Goal: Communication & Community: Answer question/provide support

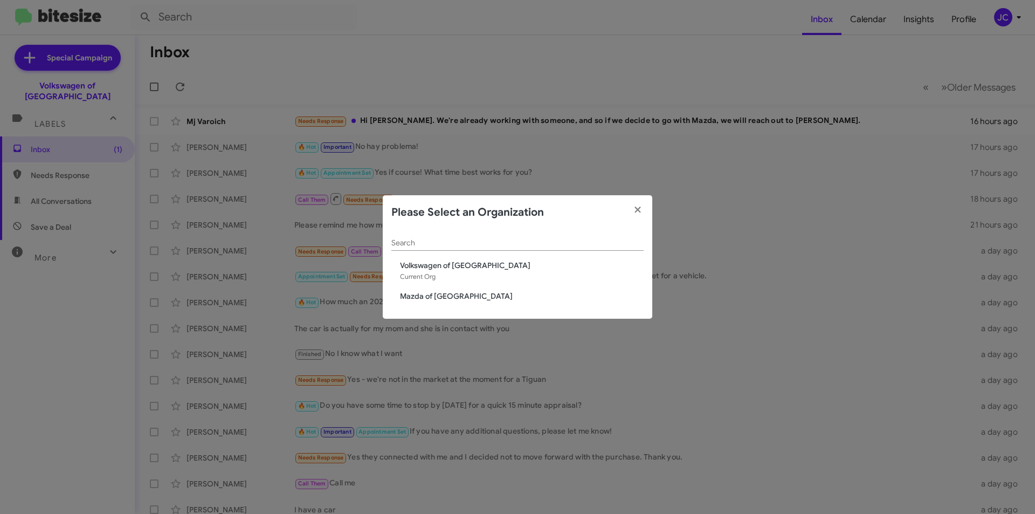
click at [443, 290] on div "Search Volkswagen of [GEOGRAPHIC_DATA] Current Org Mazda of [GEOGRAPHIC_DATA]" at bounding box center [518, 274] width 270 height 89
click at [439, 299] on span "Mazda of [GEOGRAPHIC_DATA]" at bounding box center [522, 296] width 244 height 11
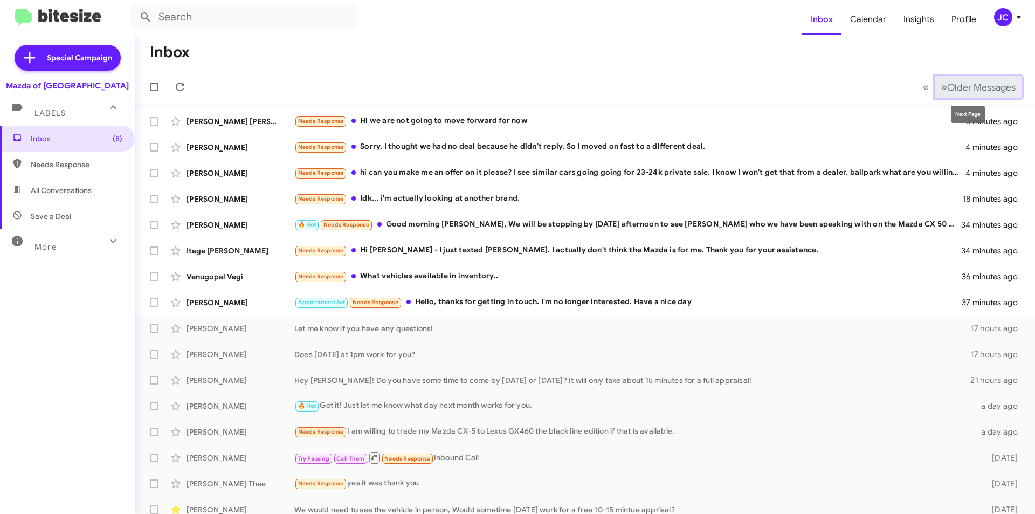
click at [987, 88] on span "Older Messages" at bounding box center [981, 87] width 68 height 12
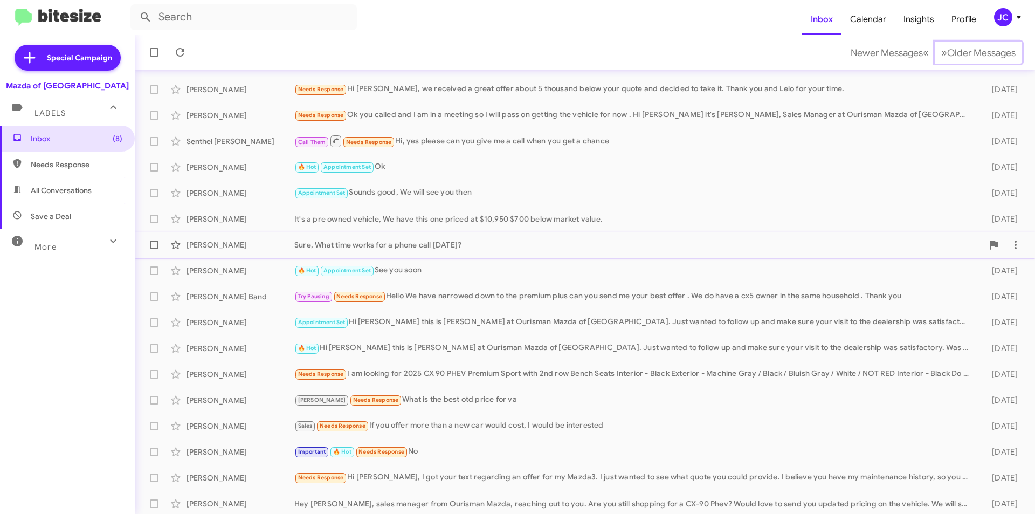
scroll to position [112, 0]
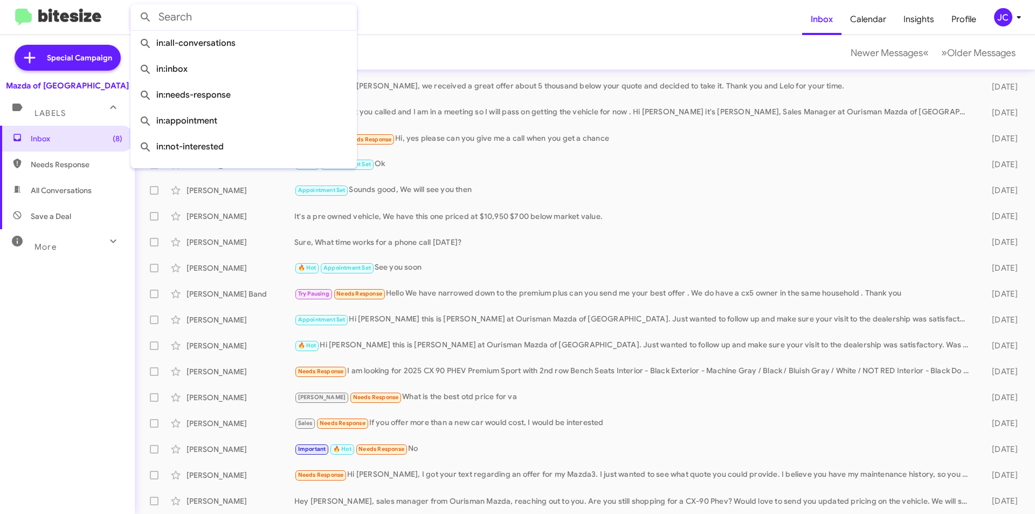
click at [177, 18] on input "text" at bounding box center [243, 17] width 226 height 26
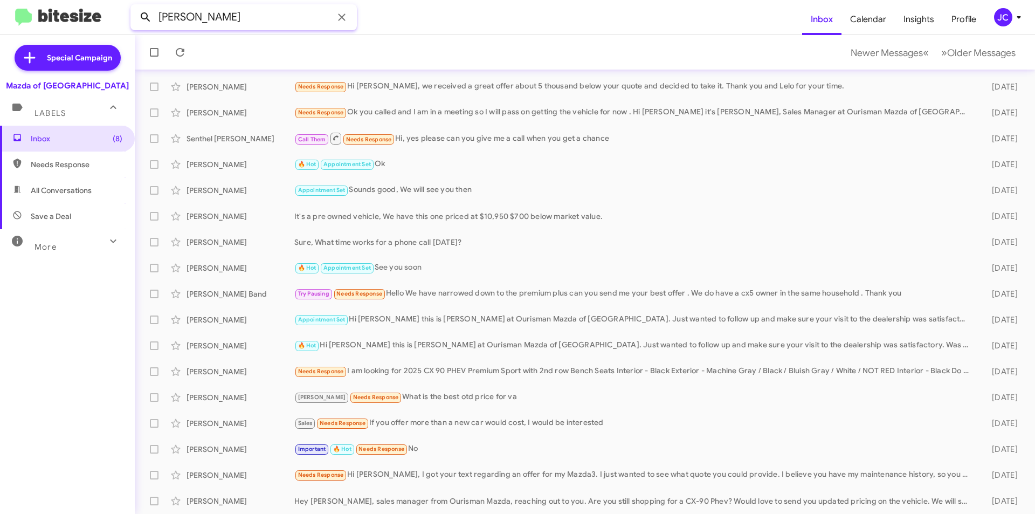
drag, startPoint x: 202, startPoint y: 19, endPoint x: 153, endPoint y: 22, distance: 49.7
click at [153, 21] on div "steven" at bounding box center [243, 17] width 226 height 26
type input "2407622879"
click at [135, 6] on button at bounding box center [146, 17] width 22 height 22
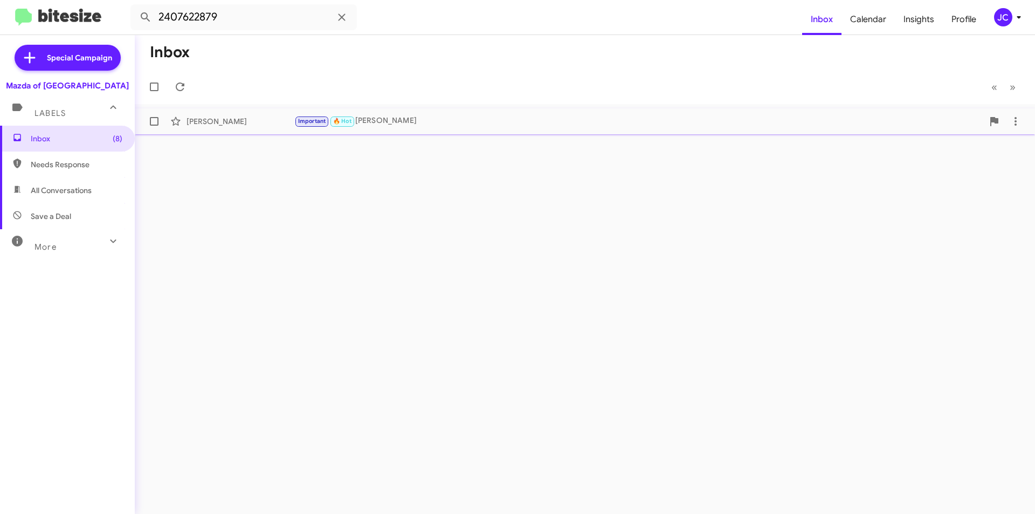
click at [252, 117] on div "Steven Gitterman" at bounding box center [241, 121] width 108 height 11
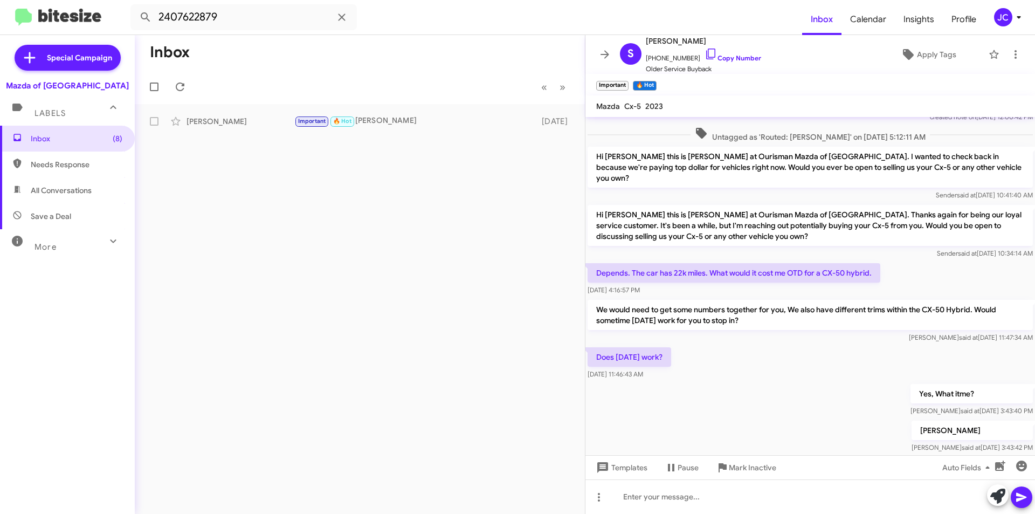
scroll to position [163, 0]
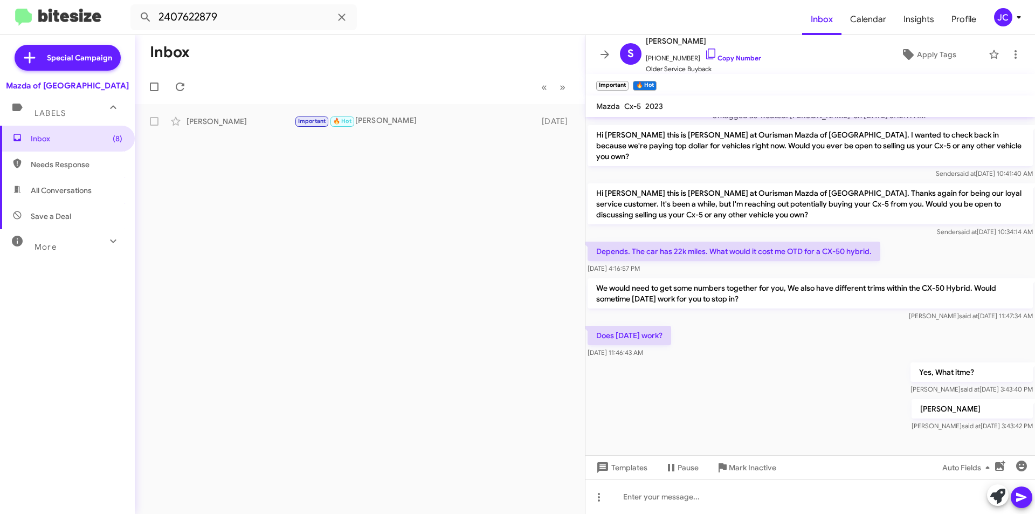
click at [53, 21] on img at bounding box center [58, 18] width 86 height 18
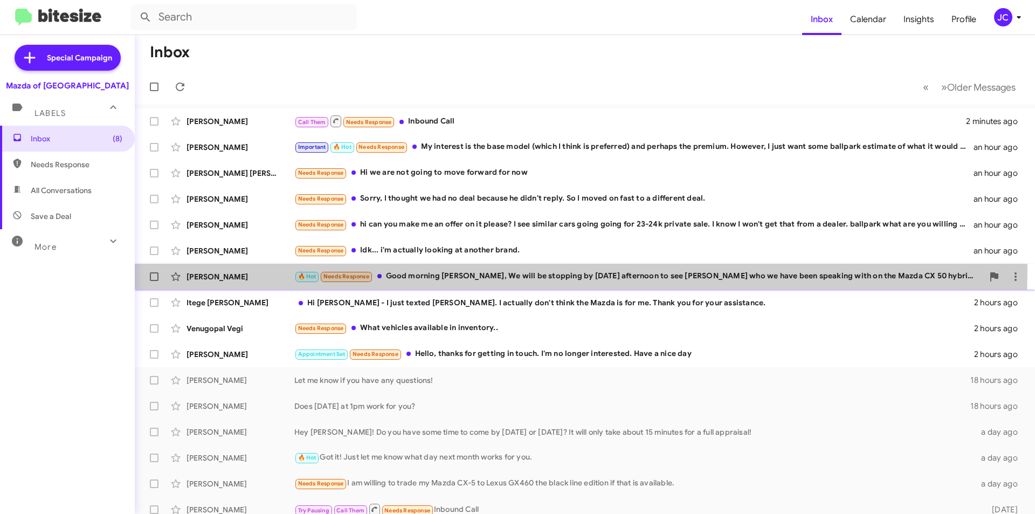
click at [515, 270] on div "🔥 Hot Needs Response Good morning Jamisha, We will be stopping by tomorrow afte…" at bounding box center [638, 276] width 689 height 12
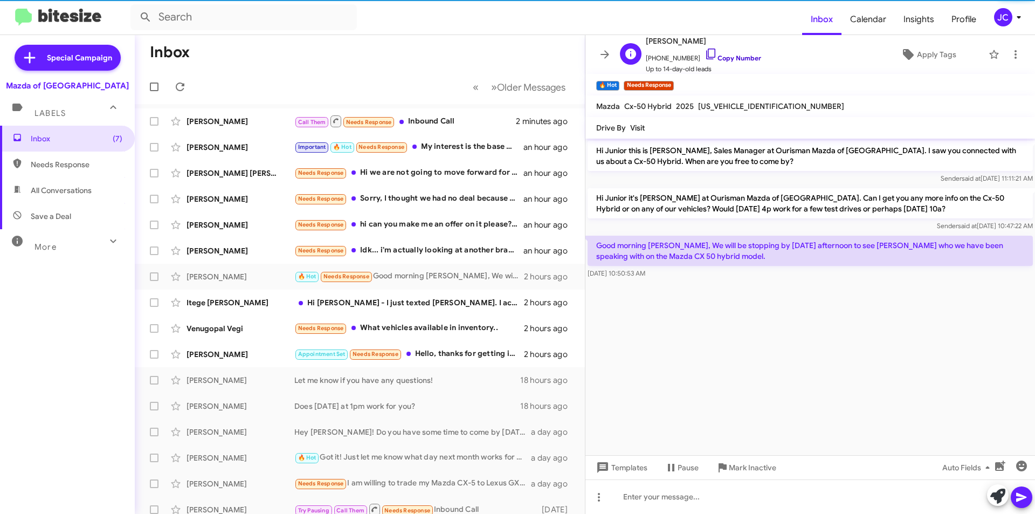
click at [731, 60] on link "Copy Number" at bounding box center [733, 58] width 57 height 8
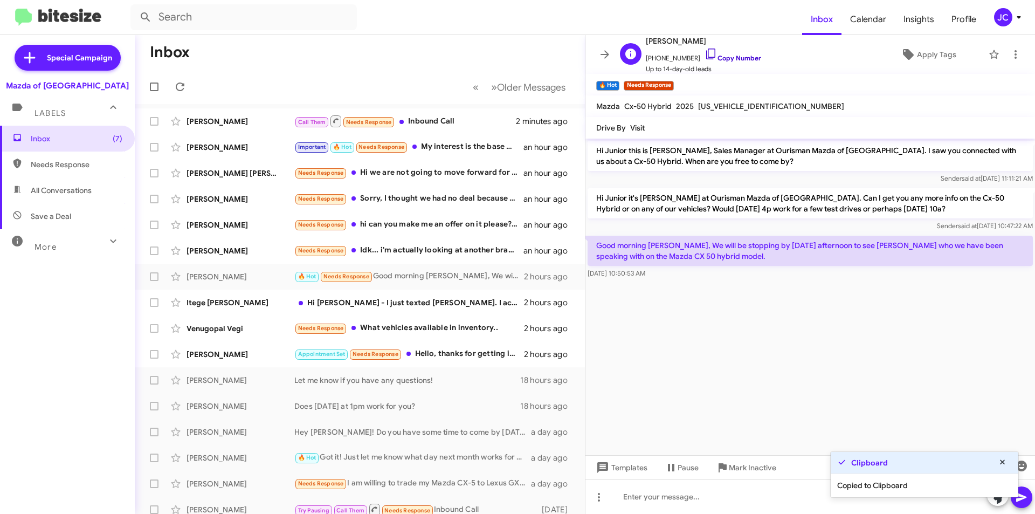
click at [729, 59] on link "Copy Number" at bounding box center [733, 58] width 57 height 8
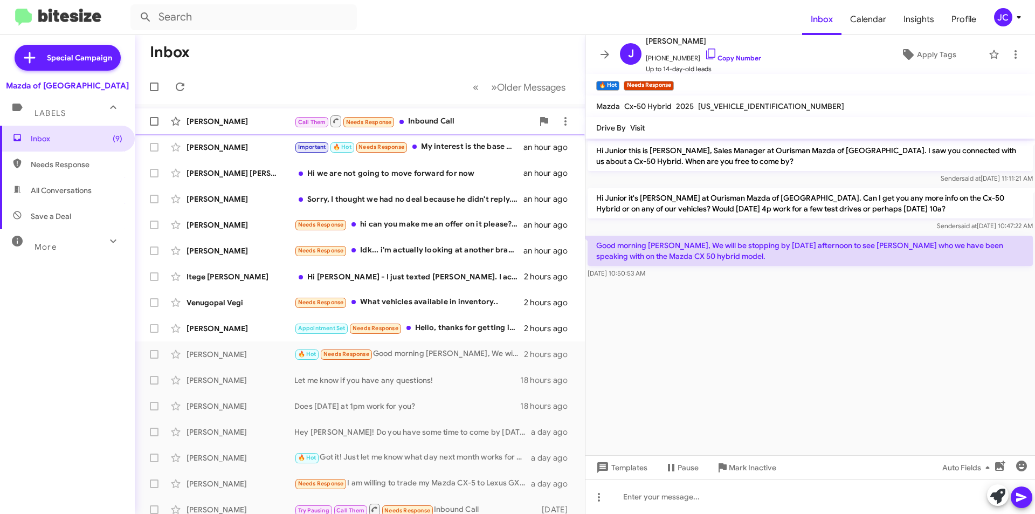
click at [420, 122] on div "Call Them Needs Response Inbound Call" at bounding box center [413, 120] width 239 height 13
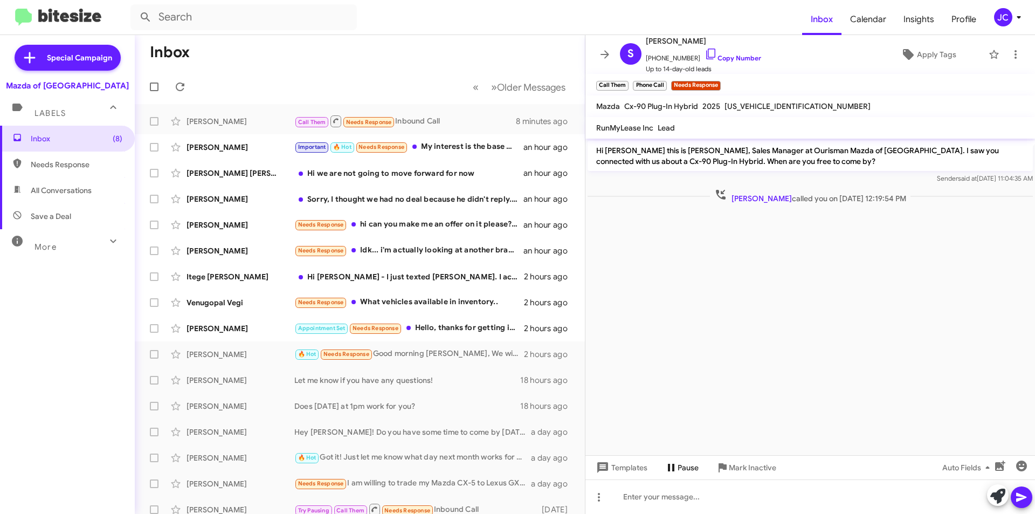
click at [687, 470] on span "Pause" at bounding box center [688, 467] width 21 height 19
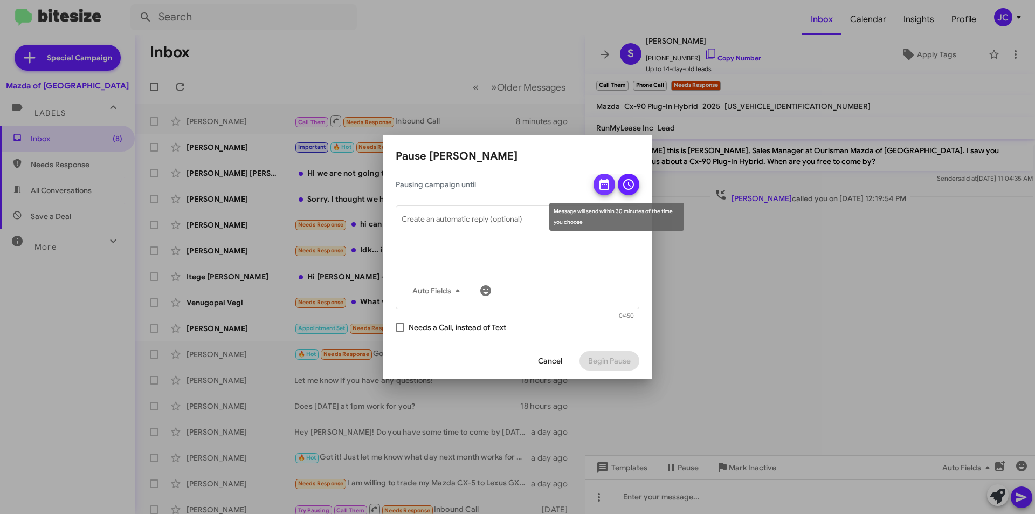
click at [596, 183] on button at bounding box center [605, 185] width 22 height 22
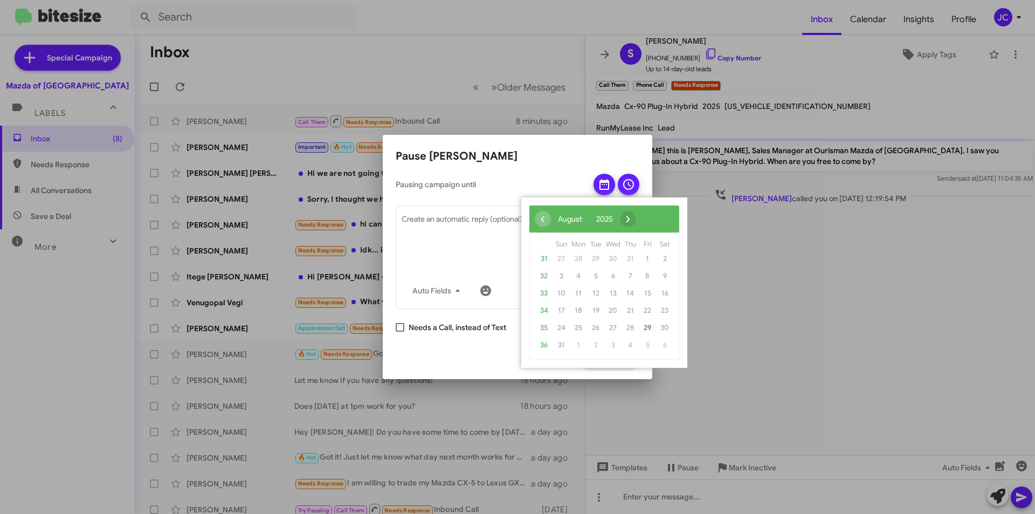
click at [636, 216] on span "›" at bounding box center [628, 219] width 16 height 16
click at [650, 216] on span "›" at bounding box center [641, 219] width 16 height 16
click at [630, 333] on span "30" at bounding box center [630, 327] width 17 height 17
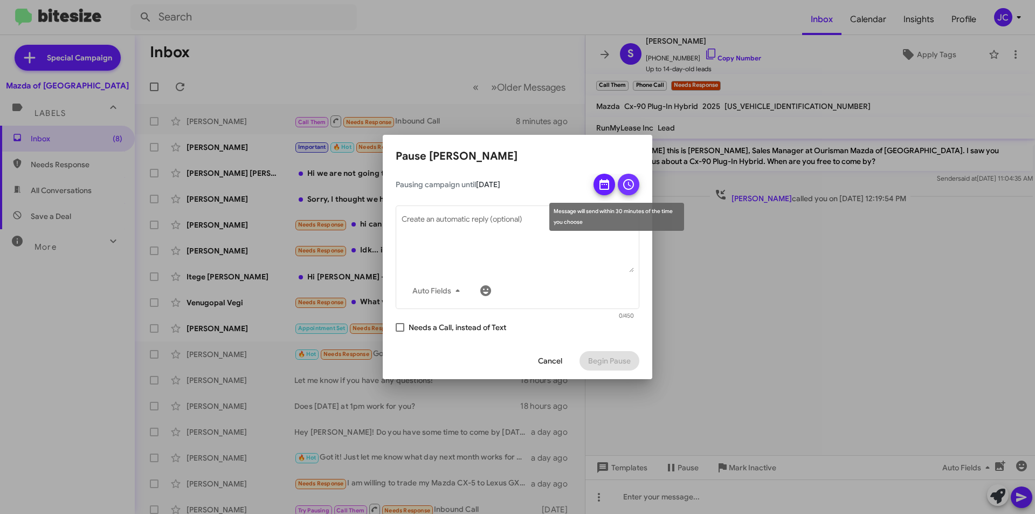
click at [624, 182] on icon at bounding box center [628, 184] width 13 height 13
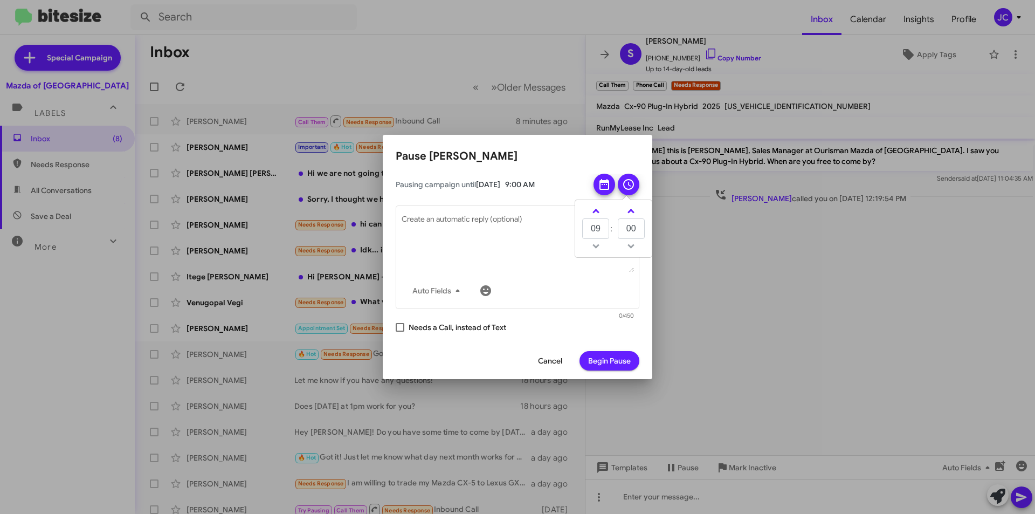
click at [609, 356] on span "Begin Pause" at bounding box center [609, 360] width 43 height 19
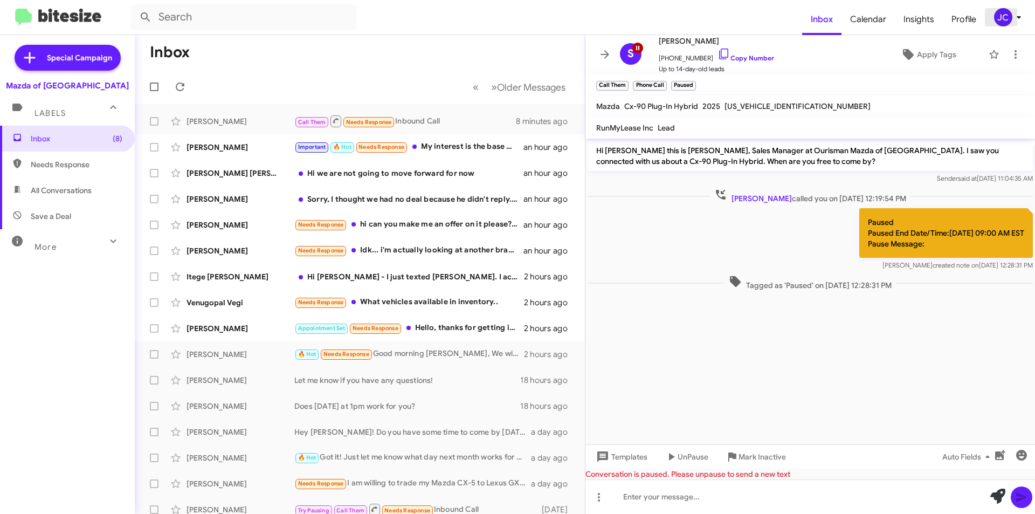
click at [1022, 24] on span "JC" at bounding box center [1010, 17] width 32 height 18
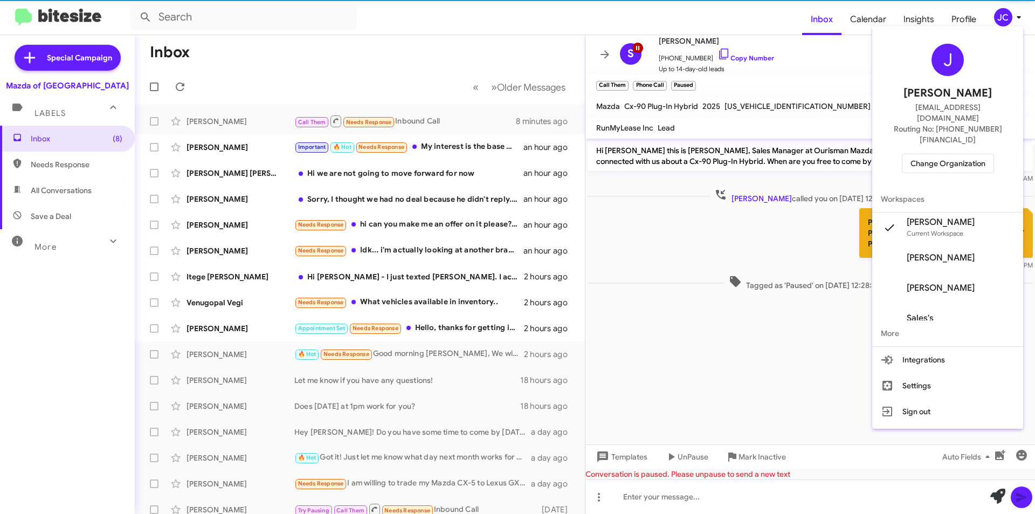
click at [958, 154] on span "Change Organization" at bounding box center [948, 163] width 75 height 18
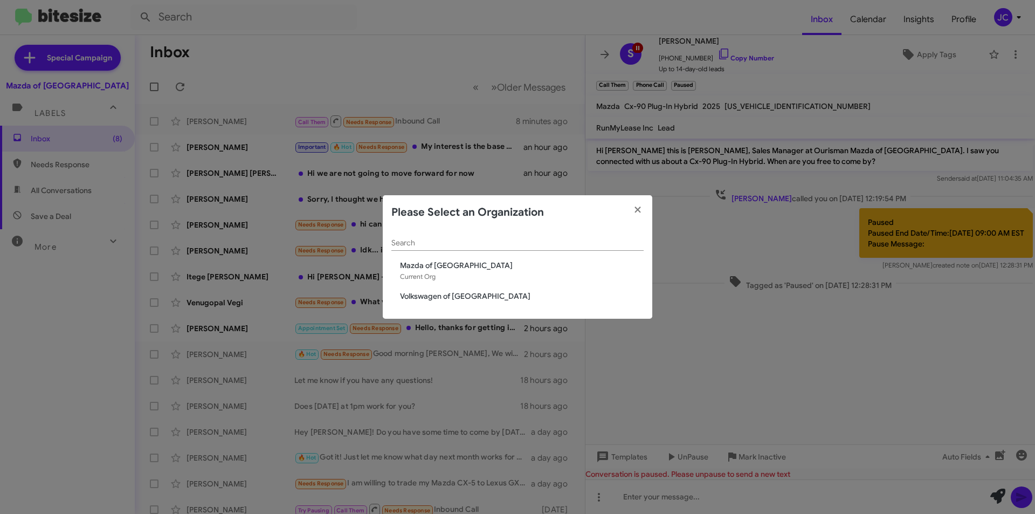
click at [430, 296] on span "Volkswagen of [GEOGRAPHIC_DATA]" at bounding box center [522, 296] width 244 height 11
